Goal: Use online tool/utility: Utilize a website feature to perform a specific function

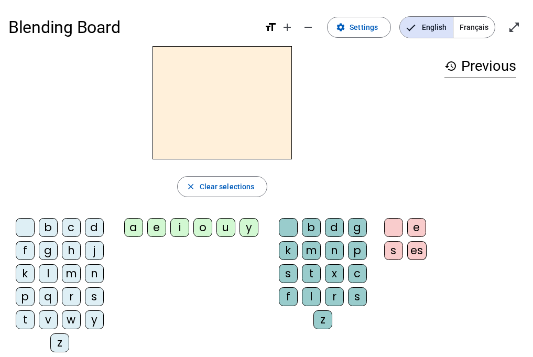
drag, startPoint x: 481, startPoint y: 127, endPoint x: 485, endPoint y: 193, distance: 65.6
click at [485, 193] on div "history Previous" at bounding box center [480, 195] width 89 height 298
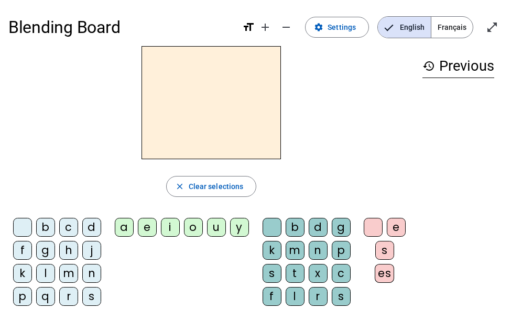
click at [95, 251] on div "j" at bounding box center [91, 250] width 19 height 19
click at [146, 229] on div "e" at bounding box center [147, 227] width 19 height 19
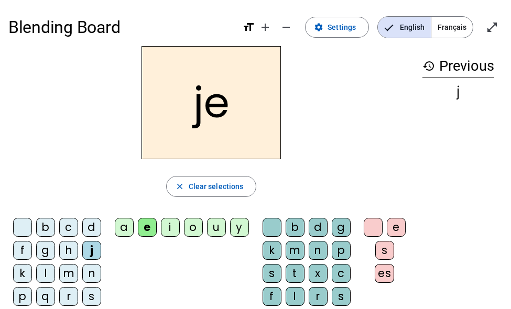
click at [92, 230] on div "d" at bounding box center [91, 227] width 19 height 19
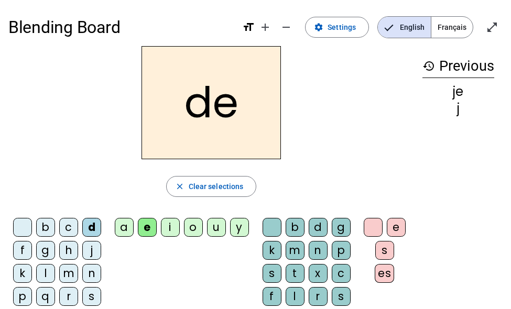
click at [67, 274] on div "m" at bounding box center [68, 273] width 19 height 19
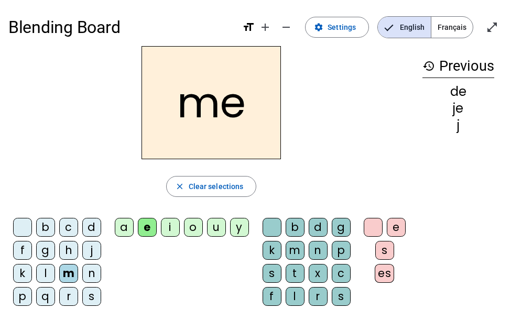
click at [45, 278] on div "l" at bounding box center [45, 273] width 19 height 19
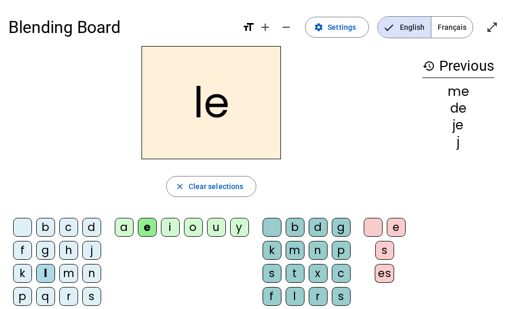
click at [213, 232] on div "u" at bounding box center [216, 227] width 19 height 19
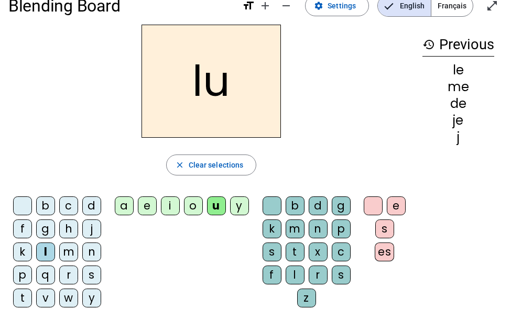
scroll to position [26, 0]
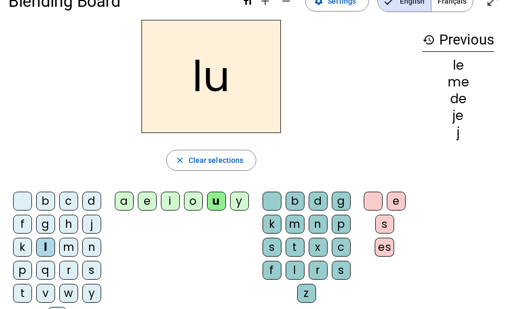
click at [47, 291] on div "v" at bounding box center [45, 293] width 19 height 19
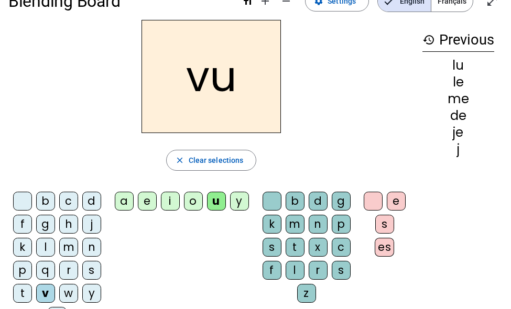
click at [50, 207] on div "b" at bounding box center [45, 201] width 19 height 19
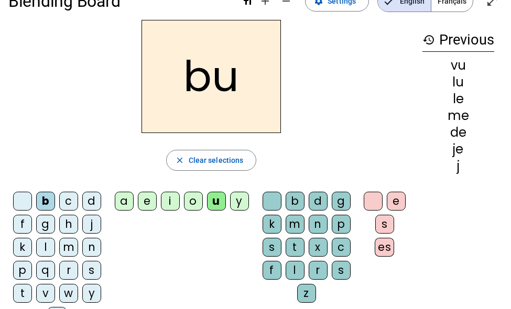
click at [29, 274] on div "p" at bounding box center [22, 270] width 19 height 19
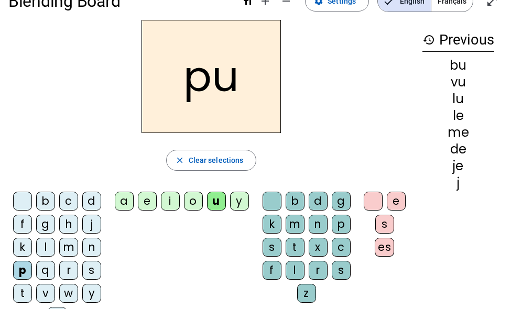
click at [91, 270] on div "s" at bounding box center [91, 270] width 19 height 19
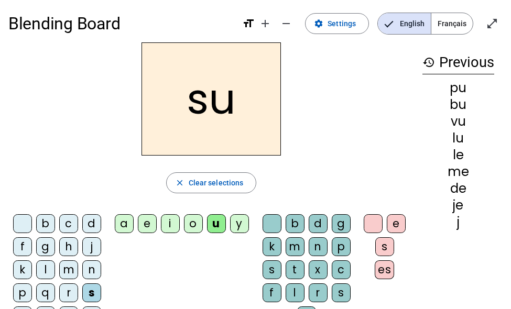
scroll to position [5, 0]
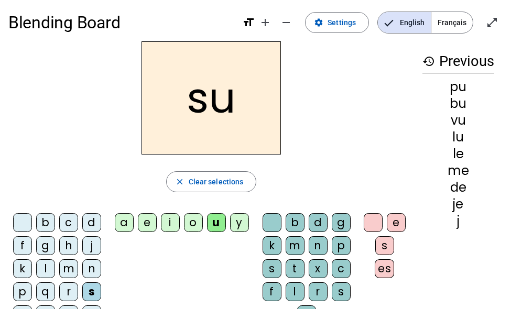
click at [126, 224] on div "a" at bounding box center [124, 222] width 19 height 19
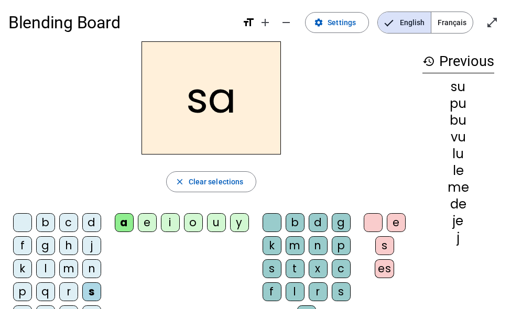
click at [45, 270] on div "l" at bounding box center [45, 268] width 19 height 19
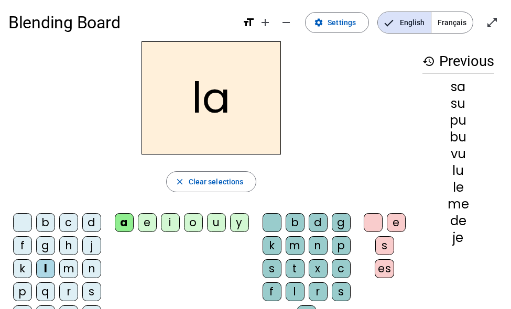
click at [339, 270] on div "c" at bounding box center [341, 268] width 19 height 19
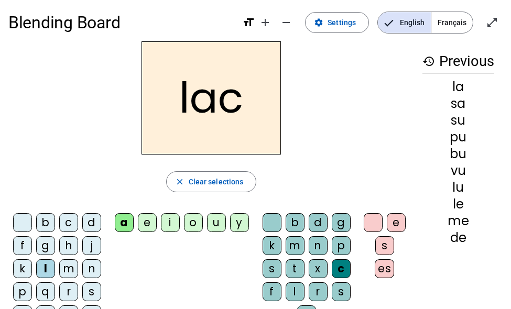
click at [91, 292] on div "s" at bounding box center [91, 291] width 19 height 19
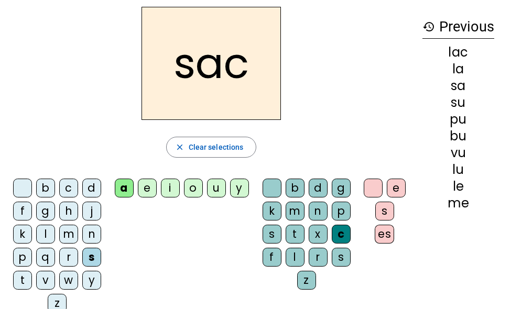
scroll to position [32, 0]
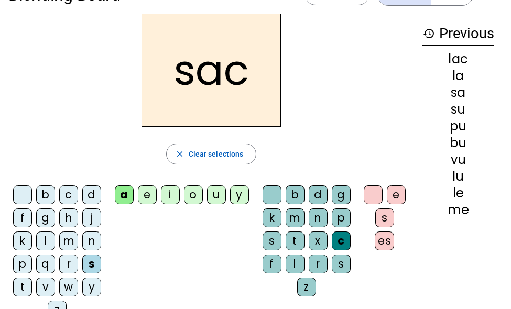
click at [20, 292] on div "t" at bounding box center [22, 287] width 19 height 19
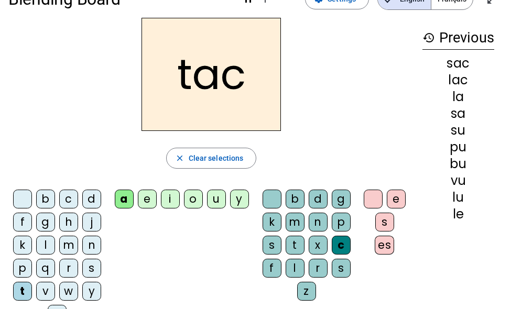
scroll to position [27, 0]
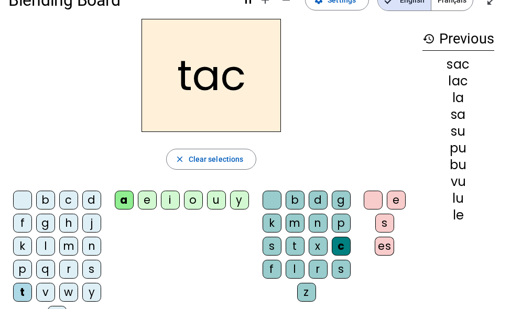
click at [376, 202] on div at bounding box center [373, 200] width 19 height 19
click at [379, 198] on div at bounding box center [373, 200] width 19 height 19
click at [394, 237] on div "es" at bounding box center [384, 246] width 19 height 19
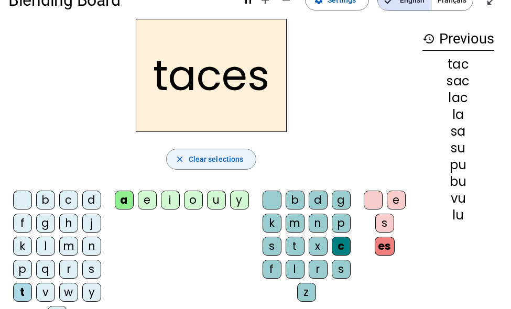
click at [233, 160] on span "Clear selections" at bounding box center [216, 159] width 55 height 13
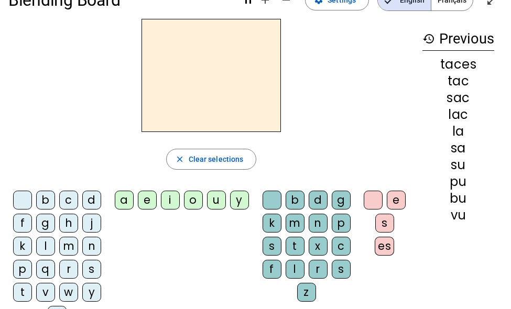
click at [27, 293] on div "t" at bounding box center [22, 292] width 19 height 19
click at [123, 199] on div "a" at bounding box center [124, 200] width 19 height 19
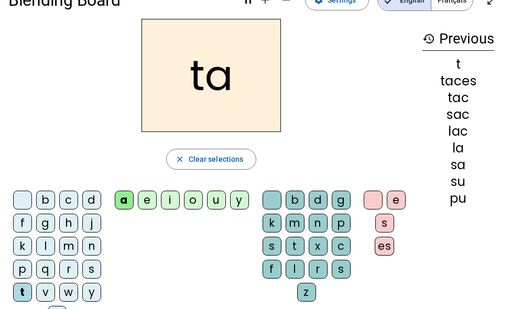
click at [337, 248] on div "c" at bounding box center [341, 246] width 19 height 19
